Goal: Task Accomplishment & Management: Manage account settings

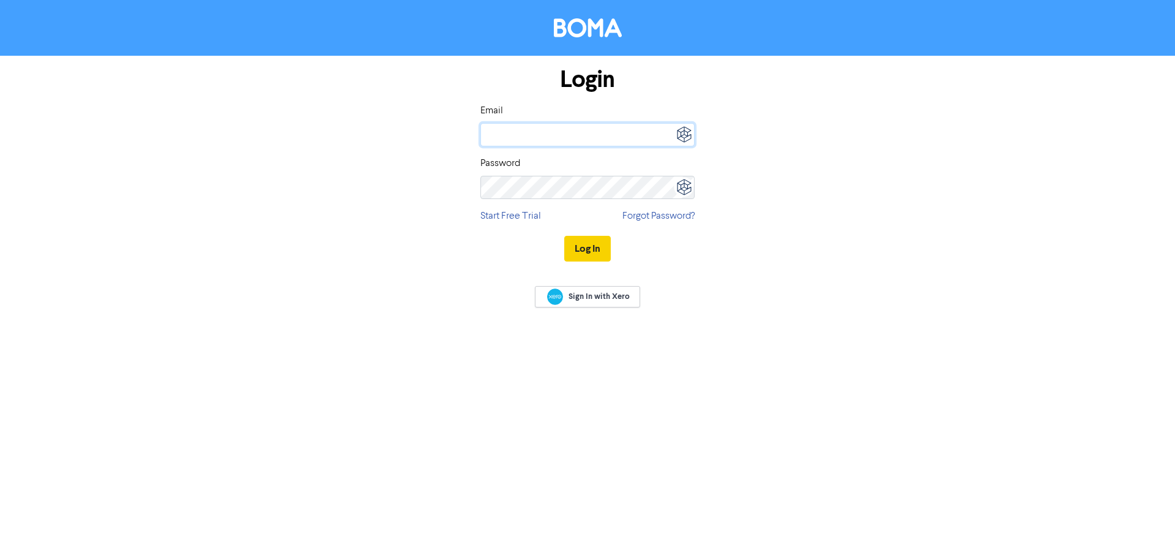
type input "[EMAIL_ADDRESS][DOMAIN_NAME]"
click at [578, 241] on button "Log In" at bounding box center [587, 249] width 47 height 26
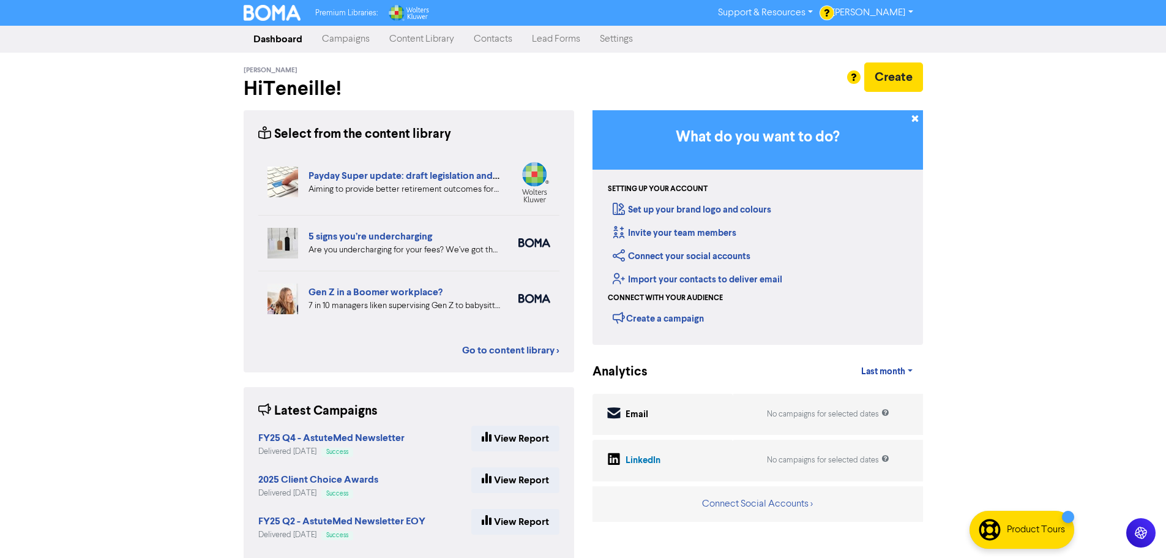
click at [504, 39] on link "Contacts" at bounding box center [493, 39] width 58 height 24
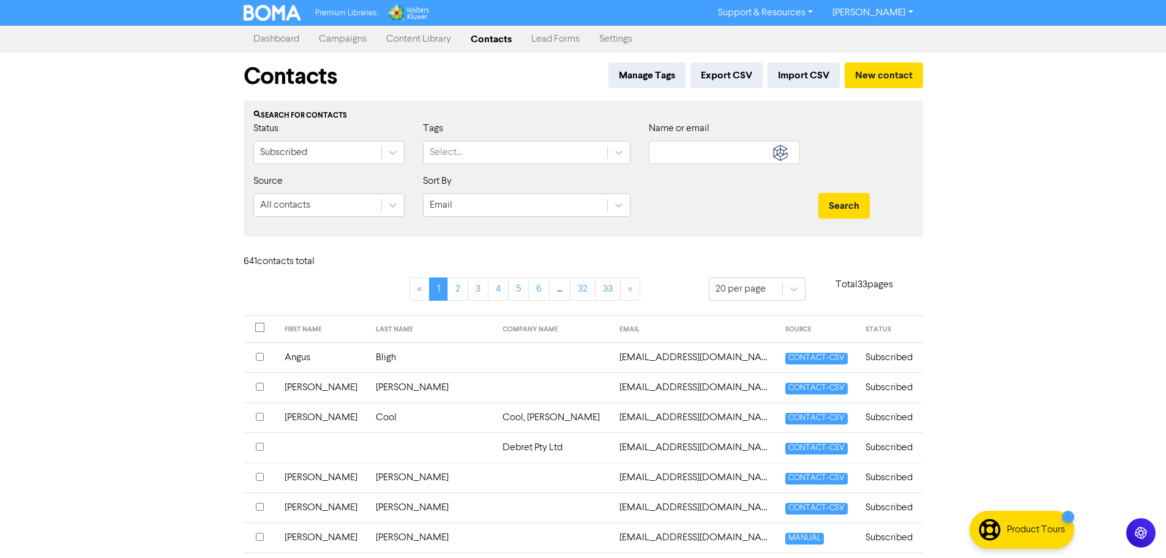
click at [682, 164] on div "Name or email" at bounding box center [725, 147] width 170 height 53
click at [682, 158] on input "text" at bounding box center [724, 152] width 151 height 23
type input "snow"
click at [818, 193] on button "Search" at bounding box center [843, 206] width 51 height 26
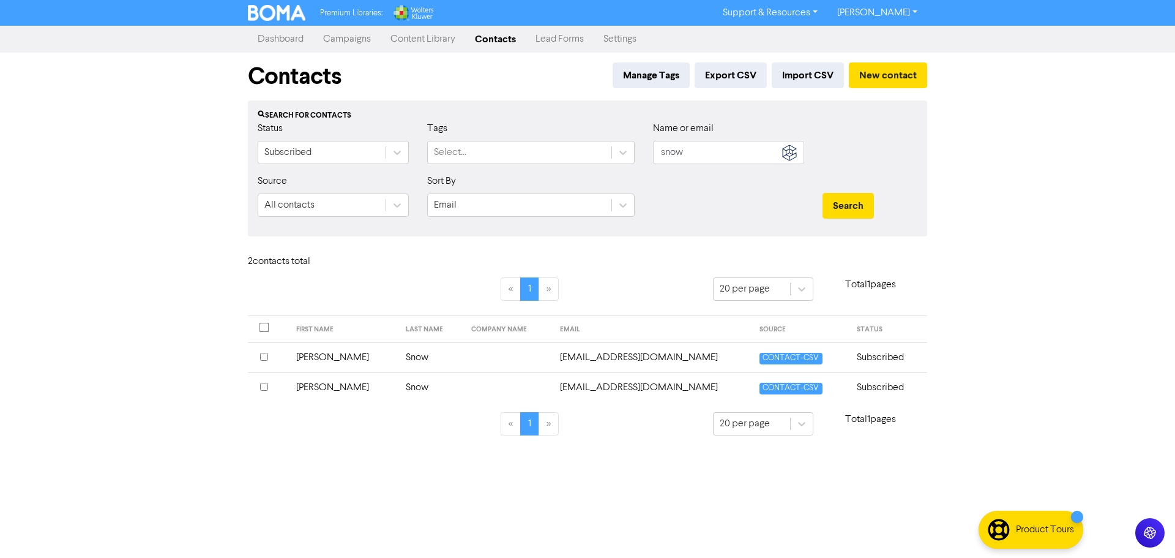
click at [258, 327] on th at bounding box center [268, 329] width 41 height 27
click at [262, 325] on input "checkbox" at bounding box center [265, 328] width 10 height 10
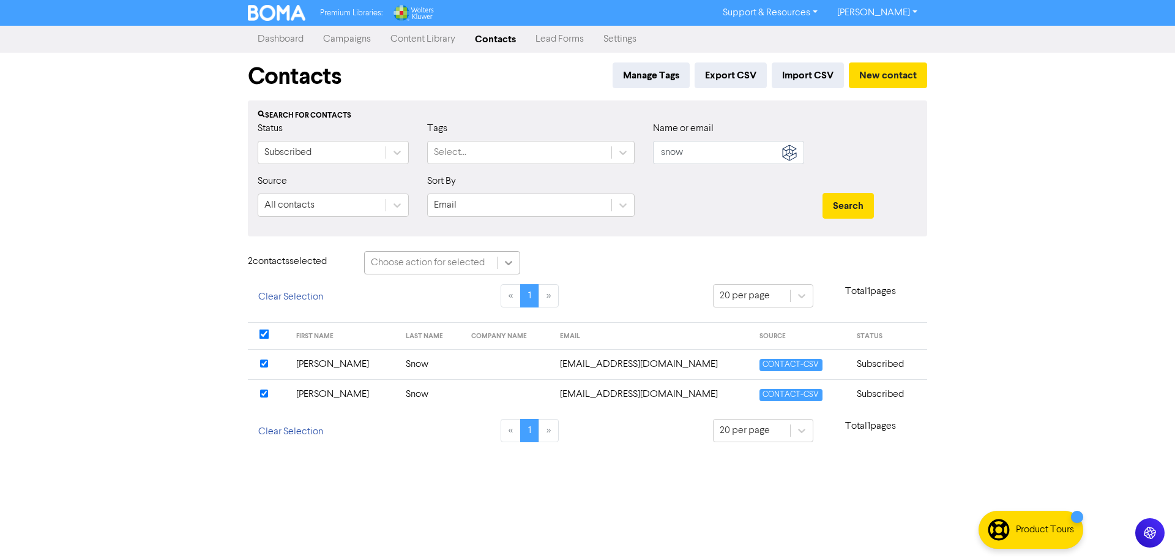
click at [517, 260] on div at bounding box center [509, 263] width 22 height 22
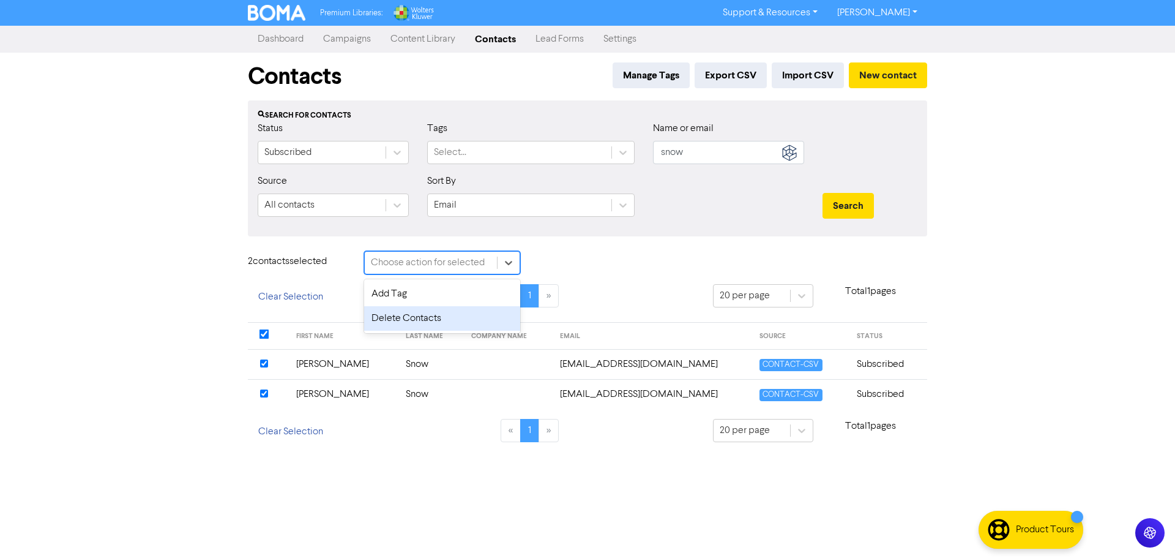
click at [459, 313] on div "Delete Contacts" at bounding box center [442, 318] width 156 height 24
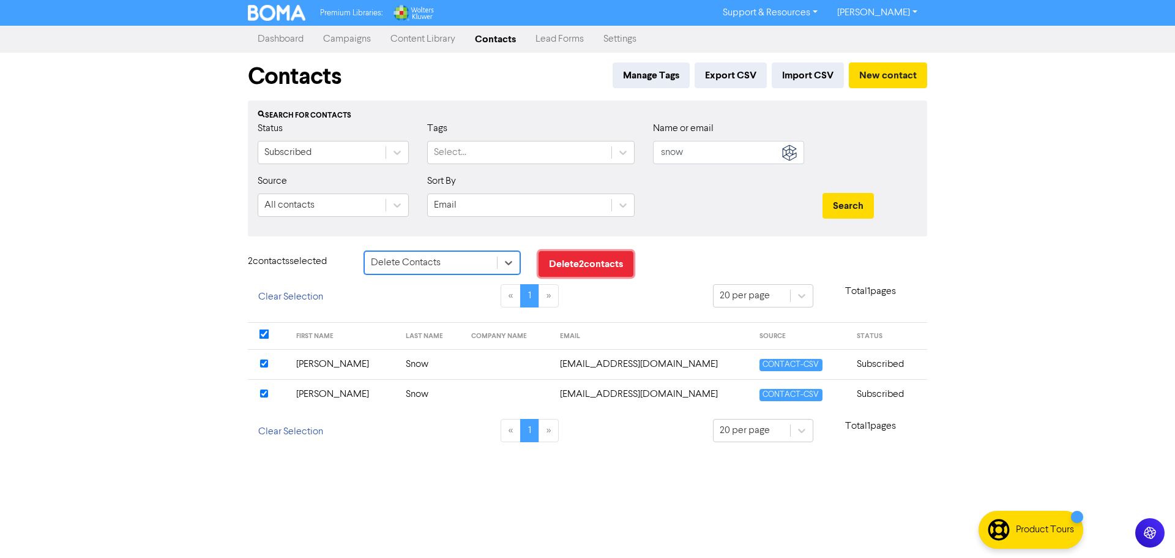
click at [620, 260] on button "Delete 2 contact s" at bounding box center [586, 264] width 95 height 26
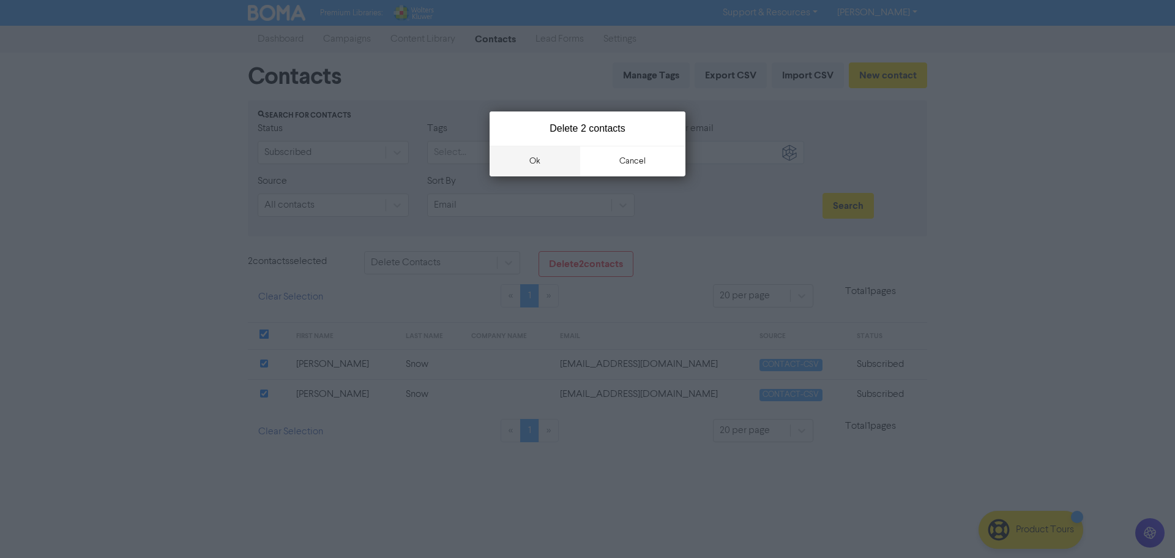
click at [554, 161] on button "ok" at bounding box center [535, 161] width 91 height 31
